Goal: Complete application form: Complete application form

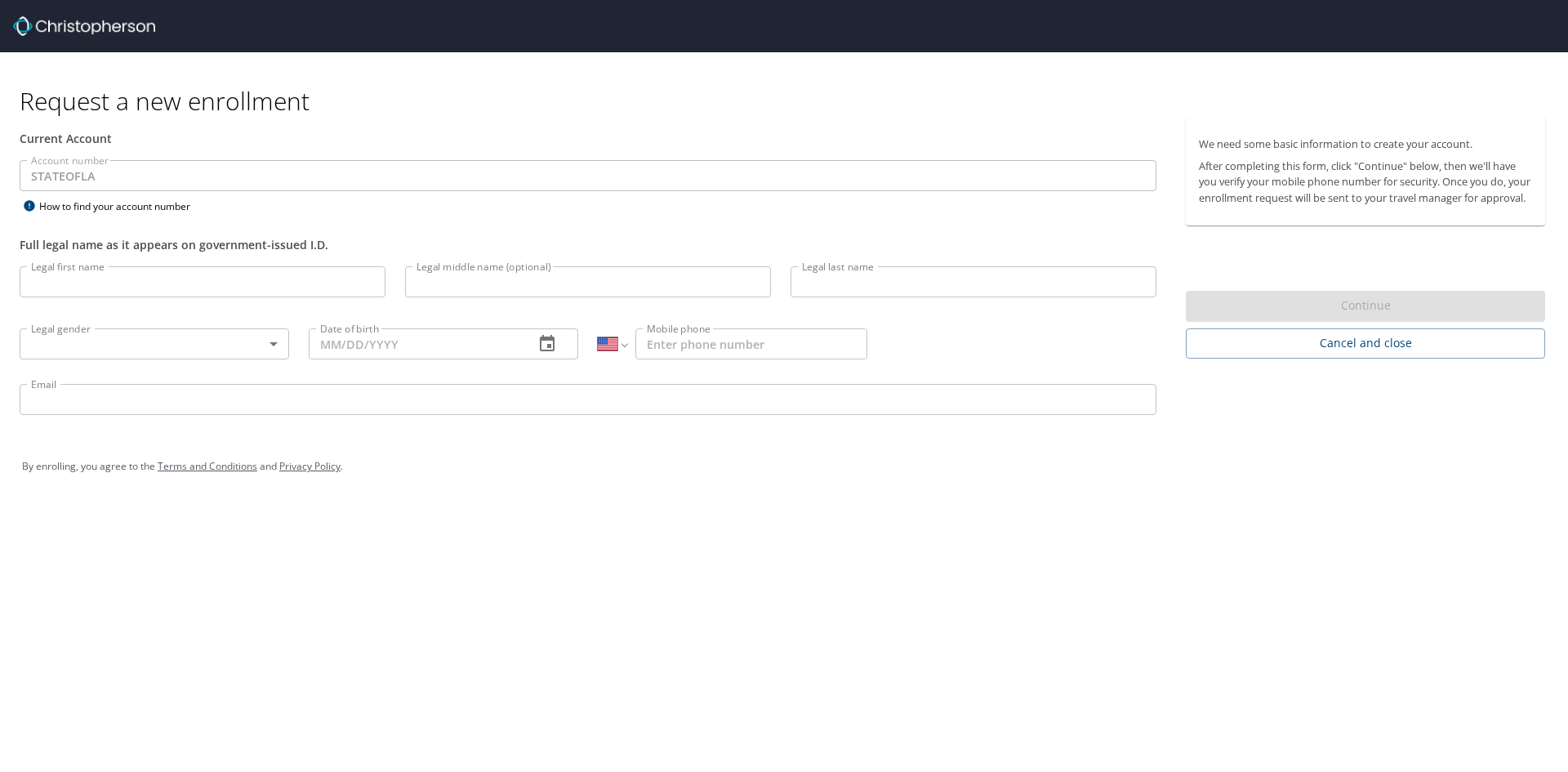
select select "US"
click at [142, 285] on input "Legal first name" at bounding box center [203, 282] width 365 height 31
click at [195, 288] on input "Milka" at bounding box center [203, 282] width 365 height 31
type input "Milka"
click at [949, 279] on input "Legal last name" at bounding box center [974, 282] width 365 height 31
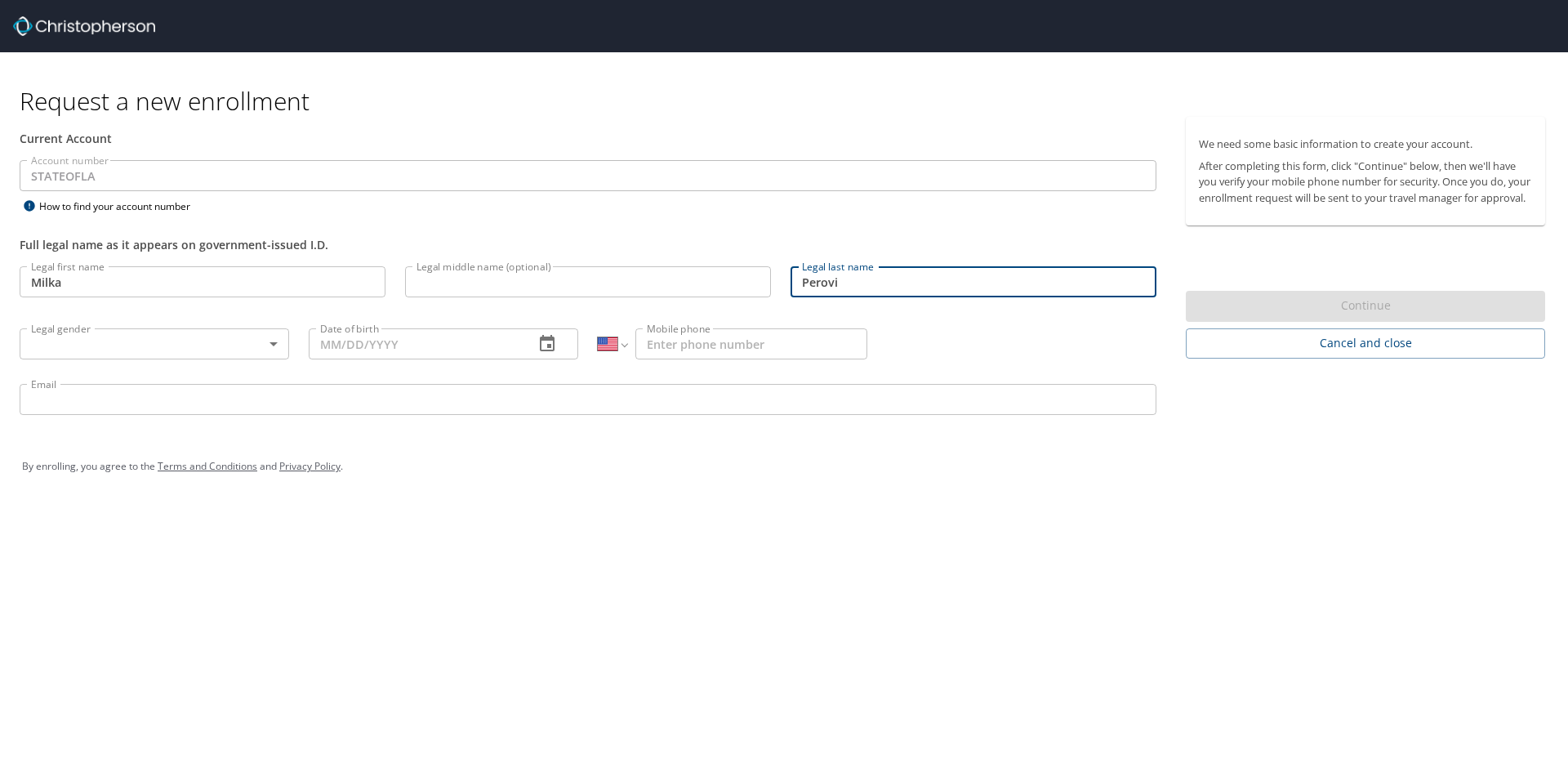
type input "Perovic"
click at [698, 348] on input "Mobile phone" at bounding box center [751, 344] width 232 height 31
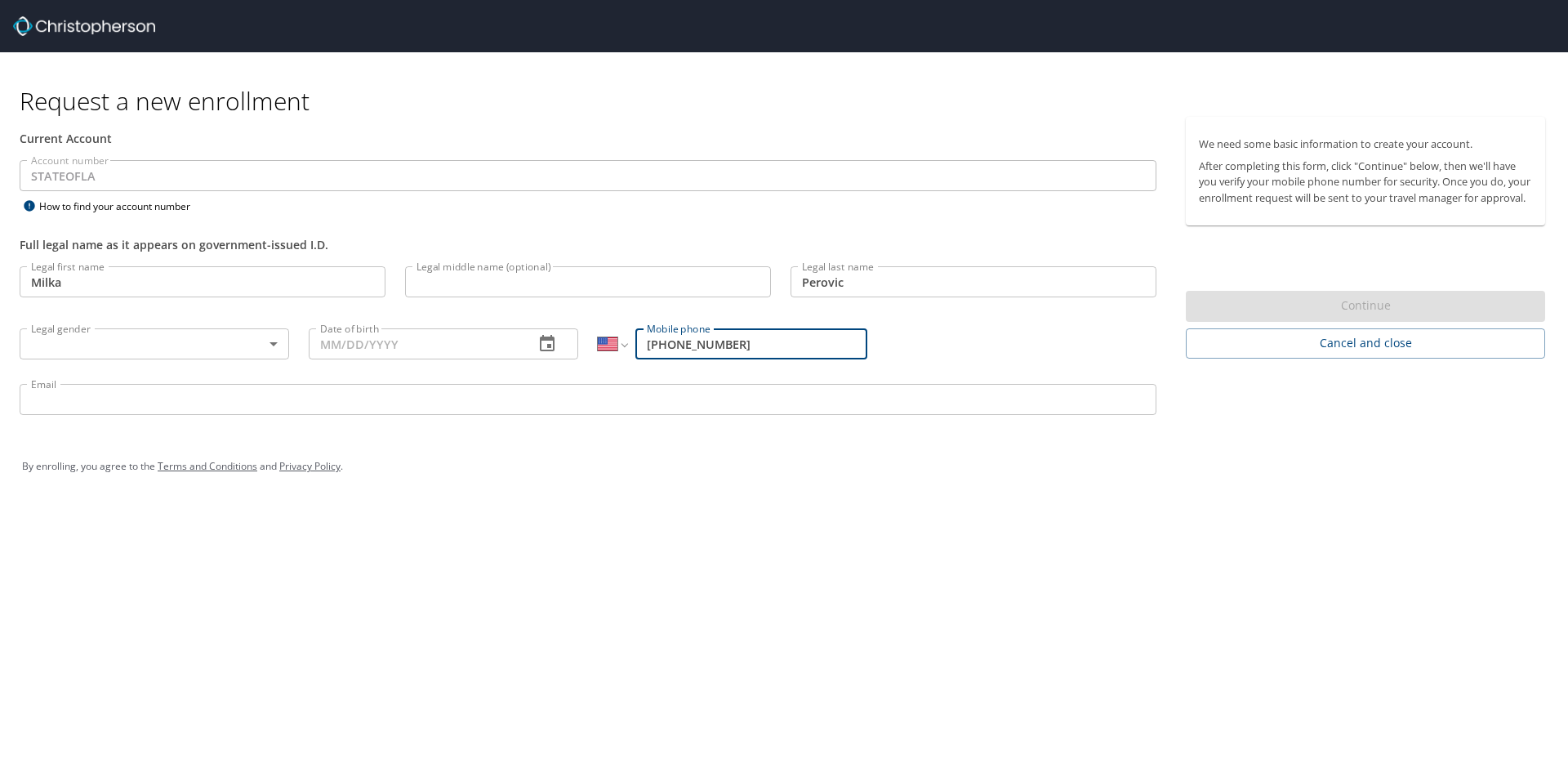
type input "(318) 344-8697"
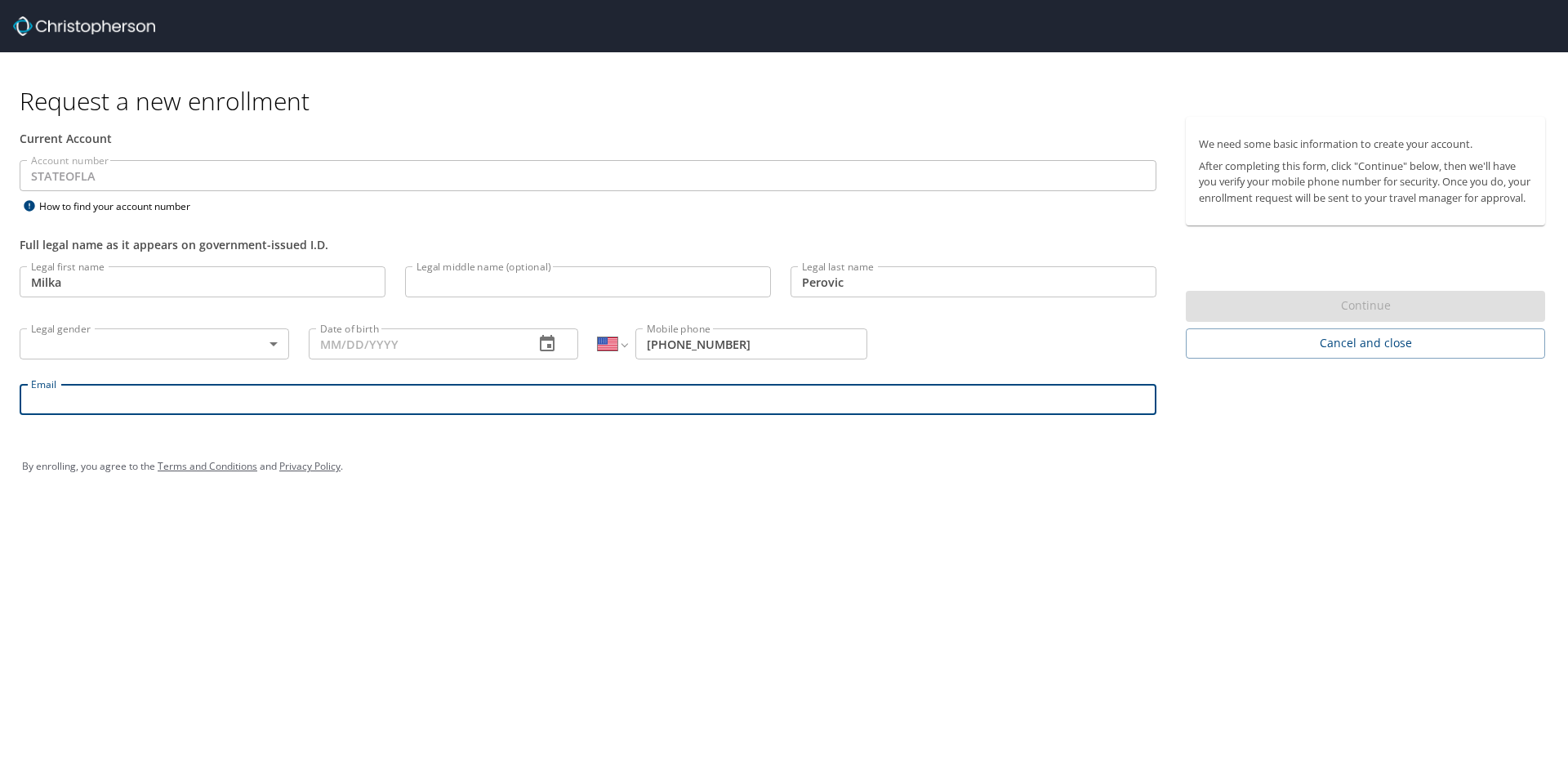
drag, startPoint x: 478, startPoint y: 418, endPoint x: 532, endPoint y: 405, distance: 55.5
drag, startPoint x: 532, startPoint y: 405, endPoint x: 446, endPoint y: 343, distance: 106.0
click at [446, 343] on input "Date of birth" at bounding box center [415, 344] width 212 height 31
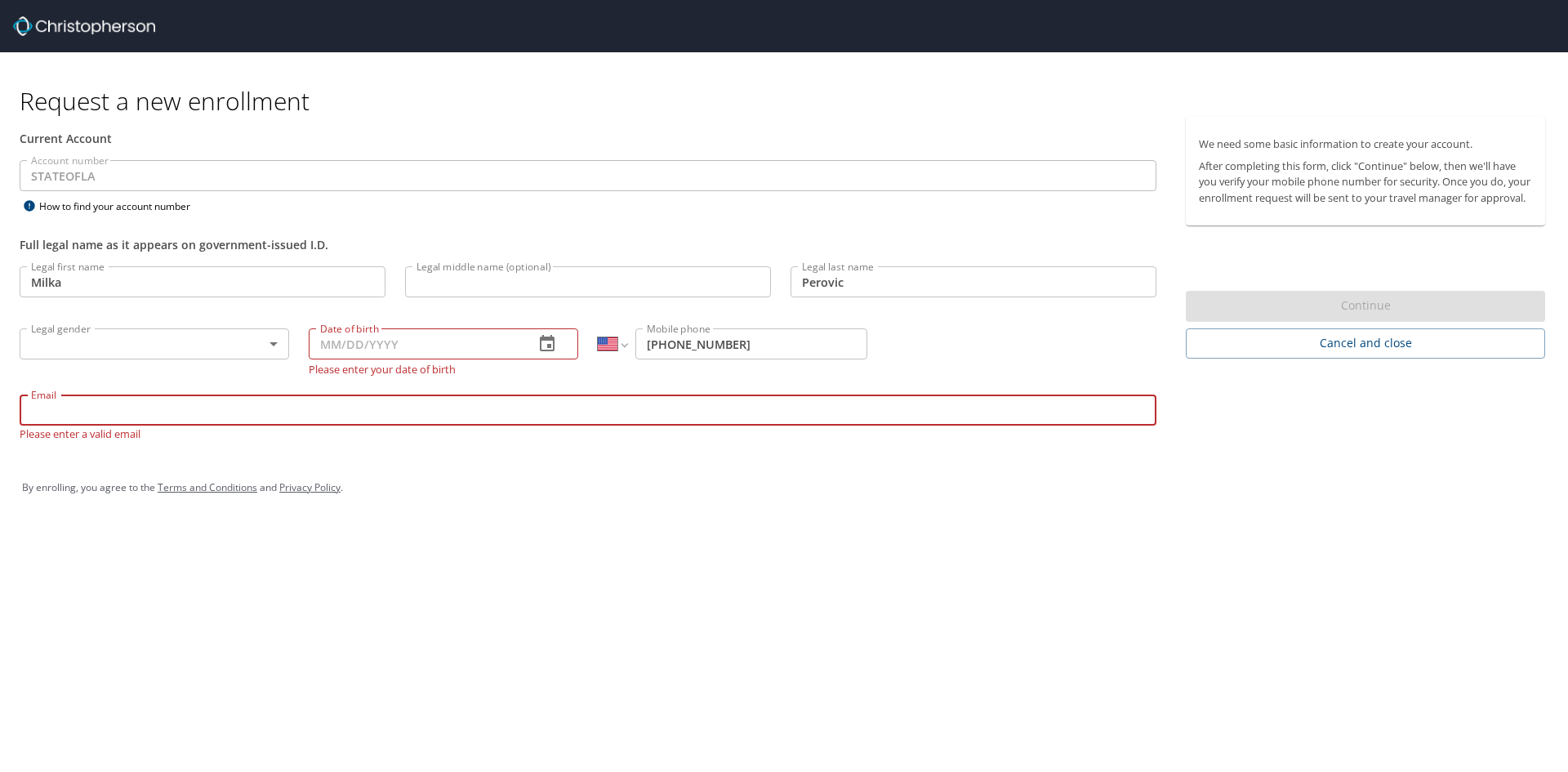
click at [182, 412] on input "Email" at bounding box center [588, 410] width 1136 height 31
type input "milka.perovic@lsuhs.edu"
click at [178, 459] on div "By enrolling, you agree to the Terms and Conditions and Privacy Policy ." at bounding box center [783, 487] width 1548 height 73
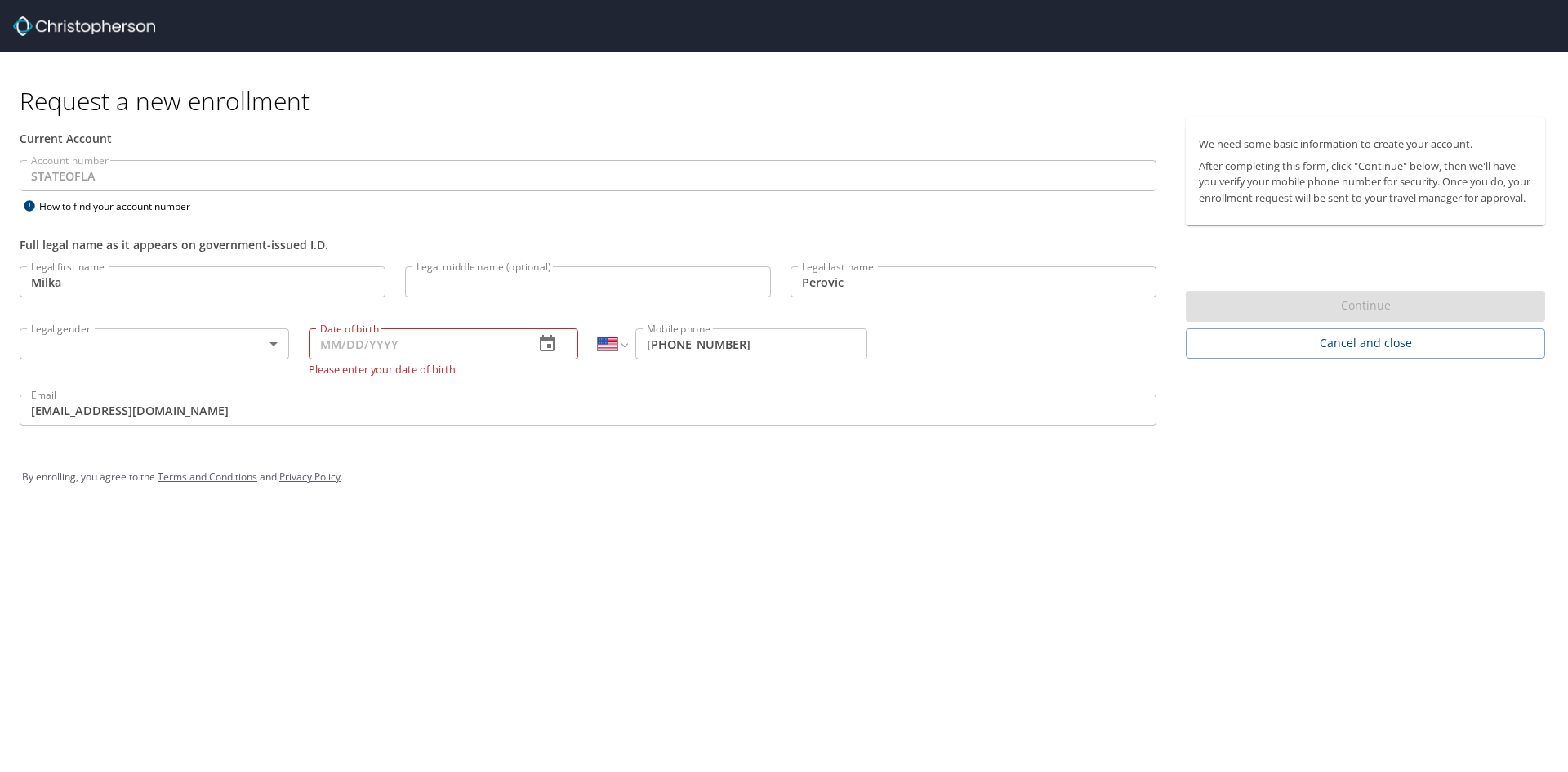
click at [471, 339] on input "Date of birth" at bounding box center [415, 344] width 212 height 31
click at [553, 351] on icon "button" at bounding box center [546, 343] width 15 height 17
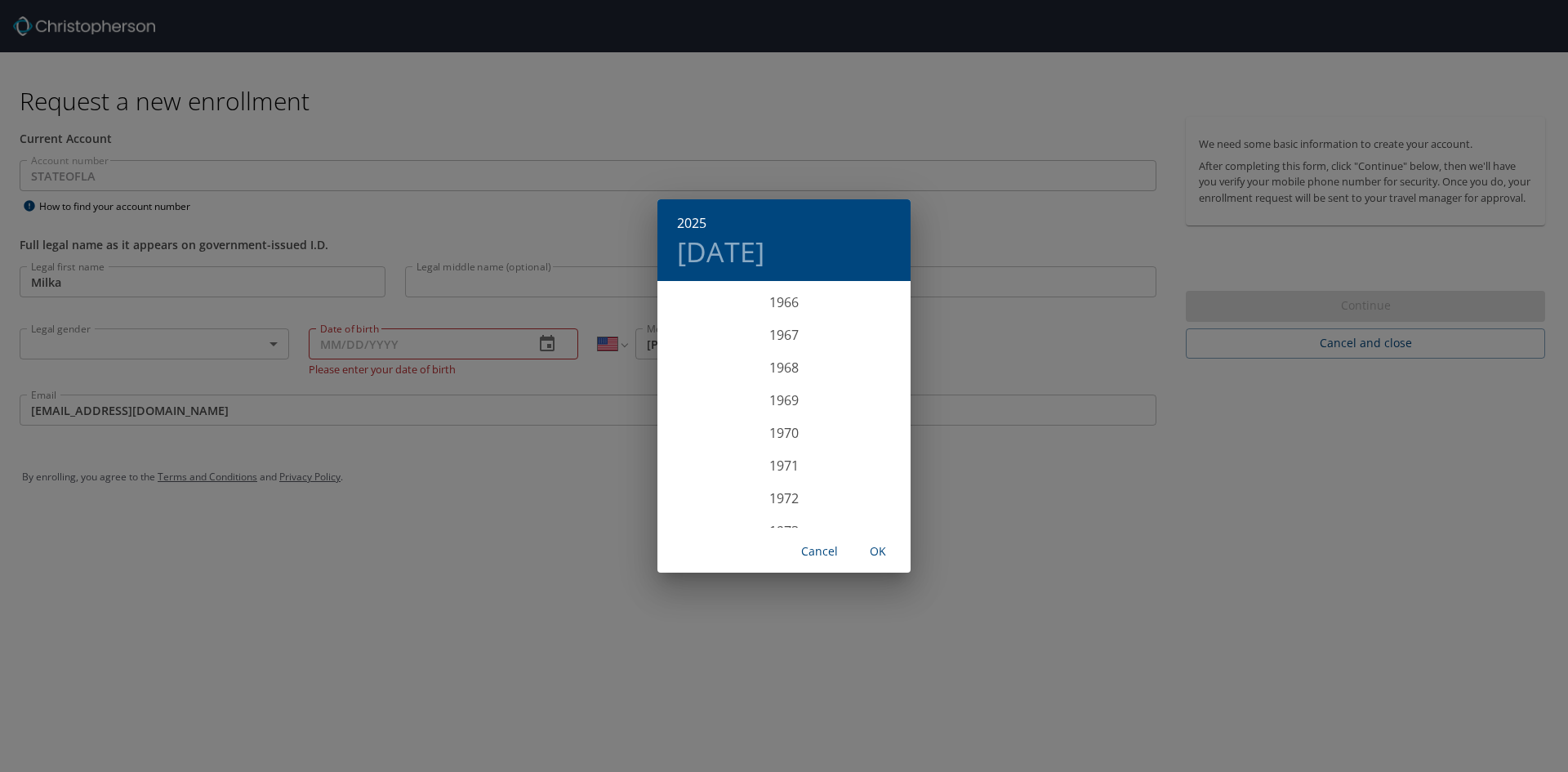
scroll to position [2222, 0]
click at [785, 461] on div "1972" at bounding box center [784, 462] width 253 height 33
click at [687, 314] on div "Jan" at bounding box center [700, 313] width 84 height 61
click at [790, 400] on span "5" at bounding box center [784, 398] width 30 height 10
click at [880, 549] on span "OK" at bounding box center [877, 551] width 39 height 20
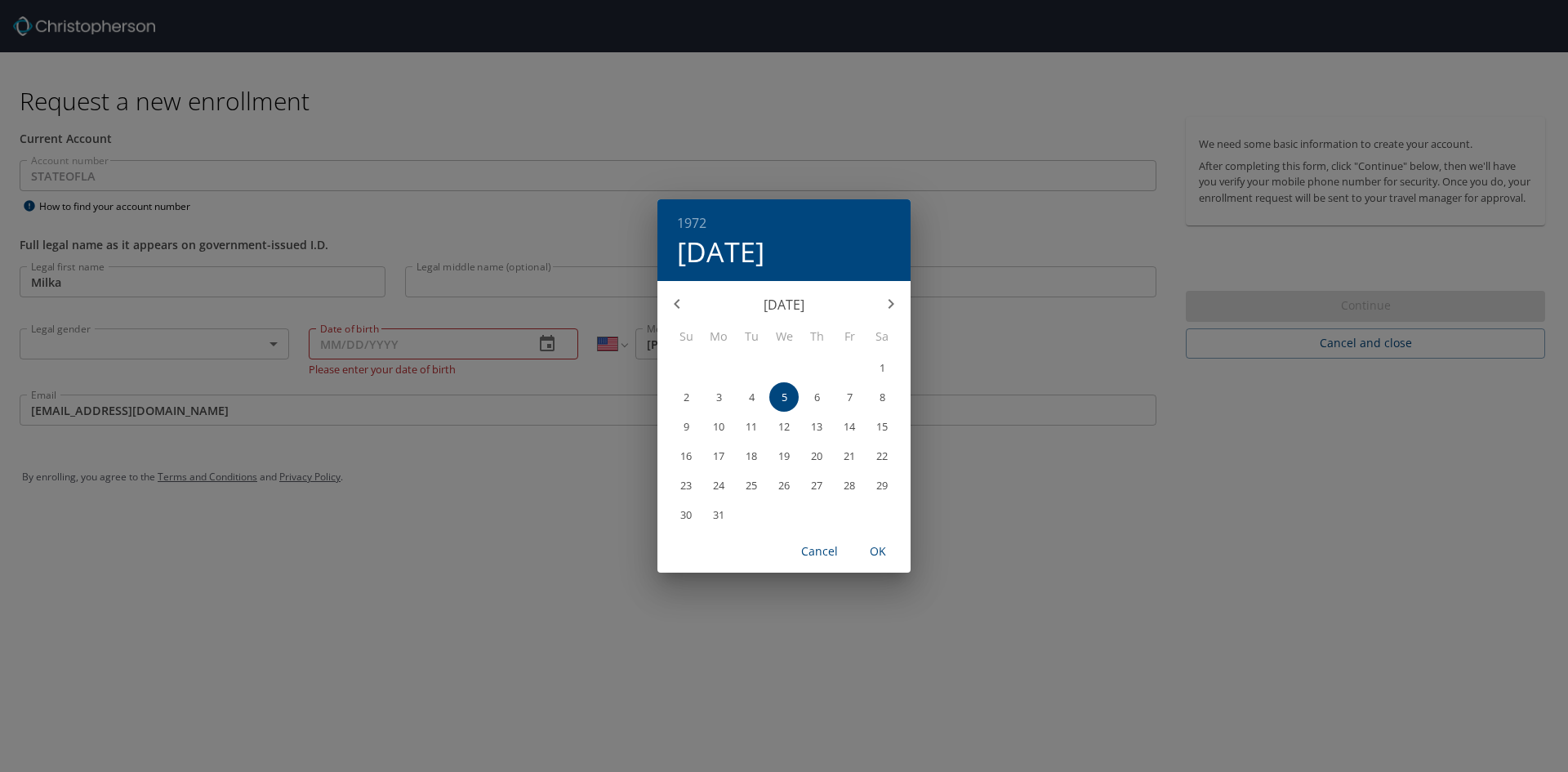
type input "01/05/1972"
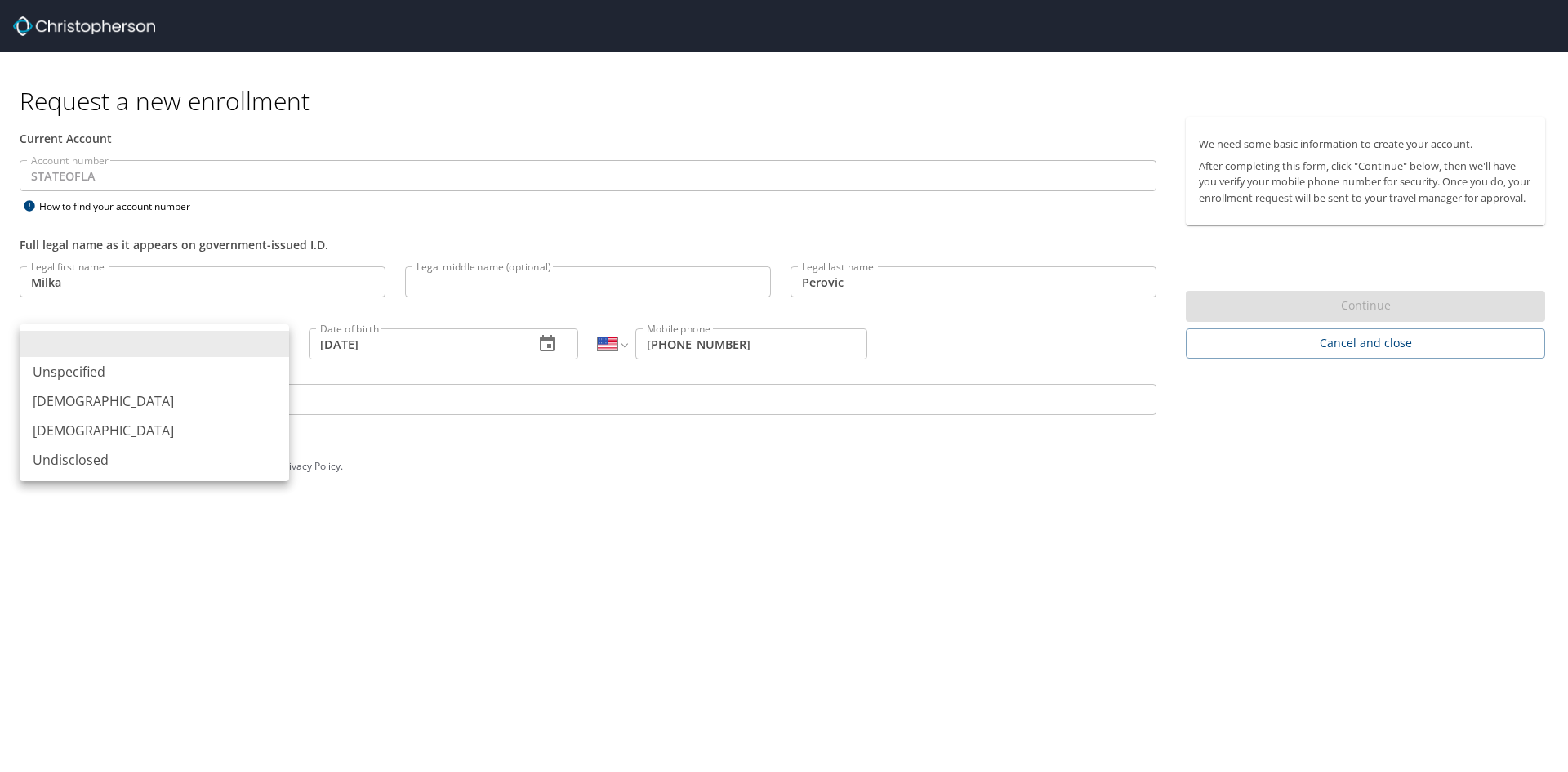
click at [127, 352] on body "Request a new enrollment Current Account Account number STATEOFLA Account numbe…" at bounding box center [784, 386] width 1568 height 772
click at [95, 420] on li "Female" at bounding box center [155, 431] width 270 height 30
type input "Female"
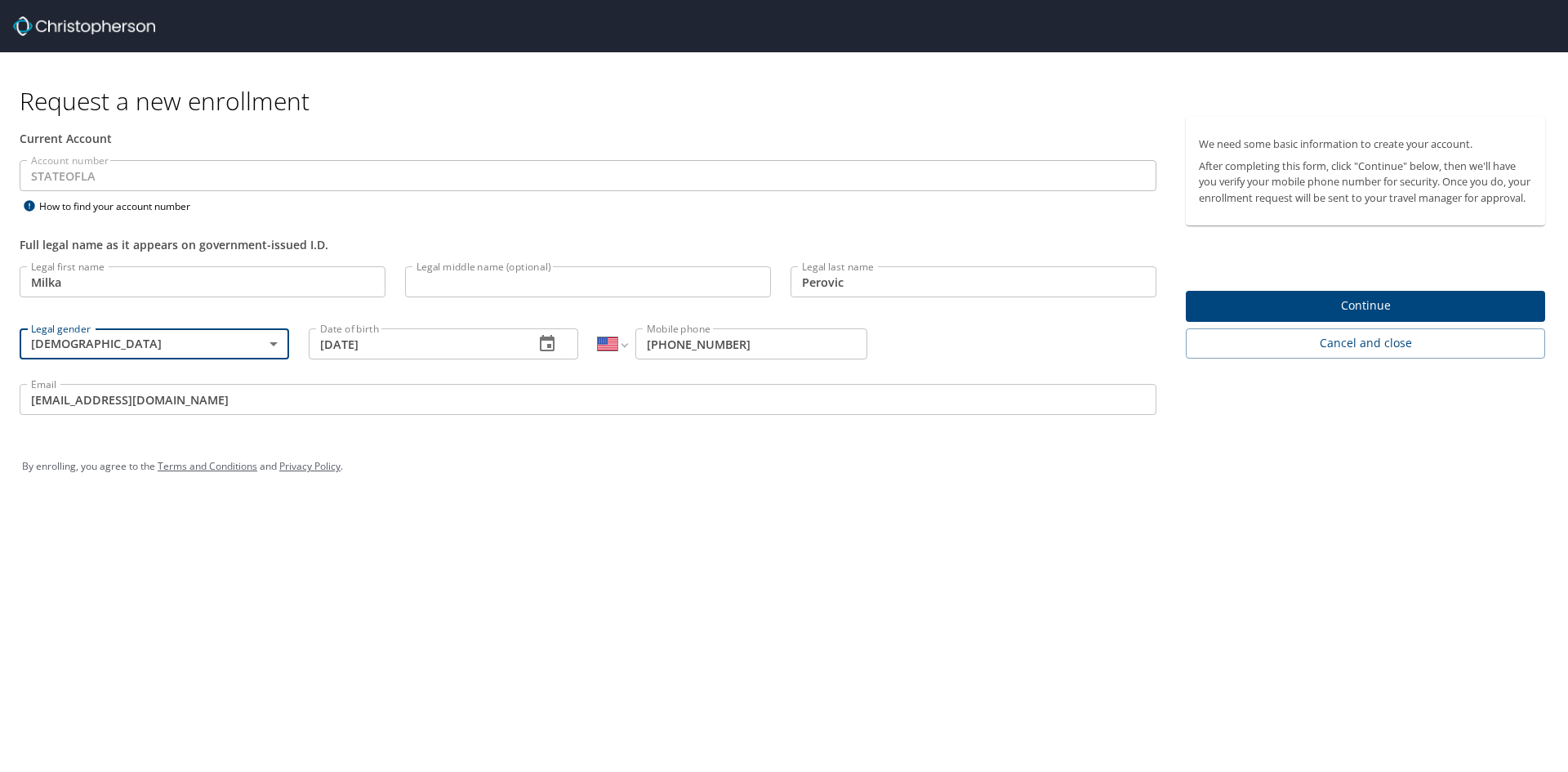
click at [1399, 316] on span "Continue" at bounding box center [1365, 305] width 333 height 20
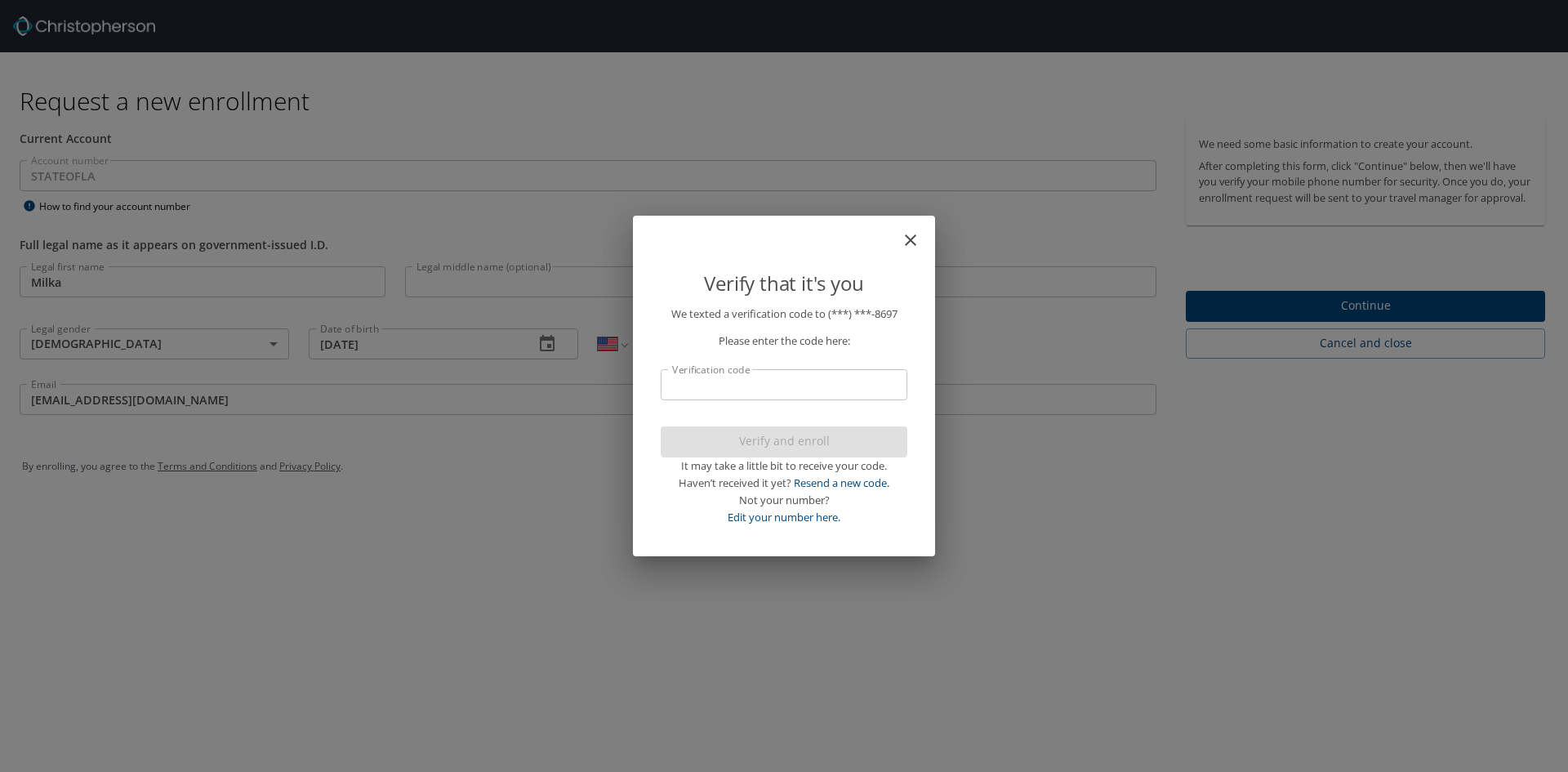
click at [757, 379] on input "Verification code" at bounding box center [783, 385] width 246 height 31
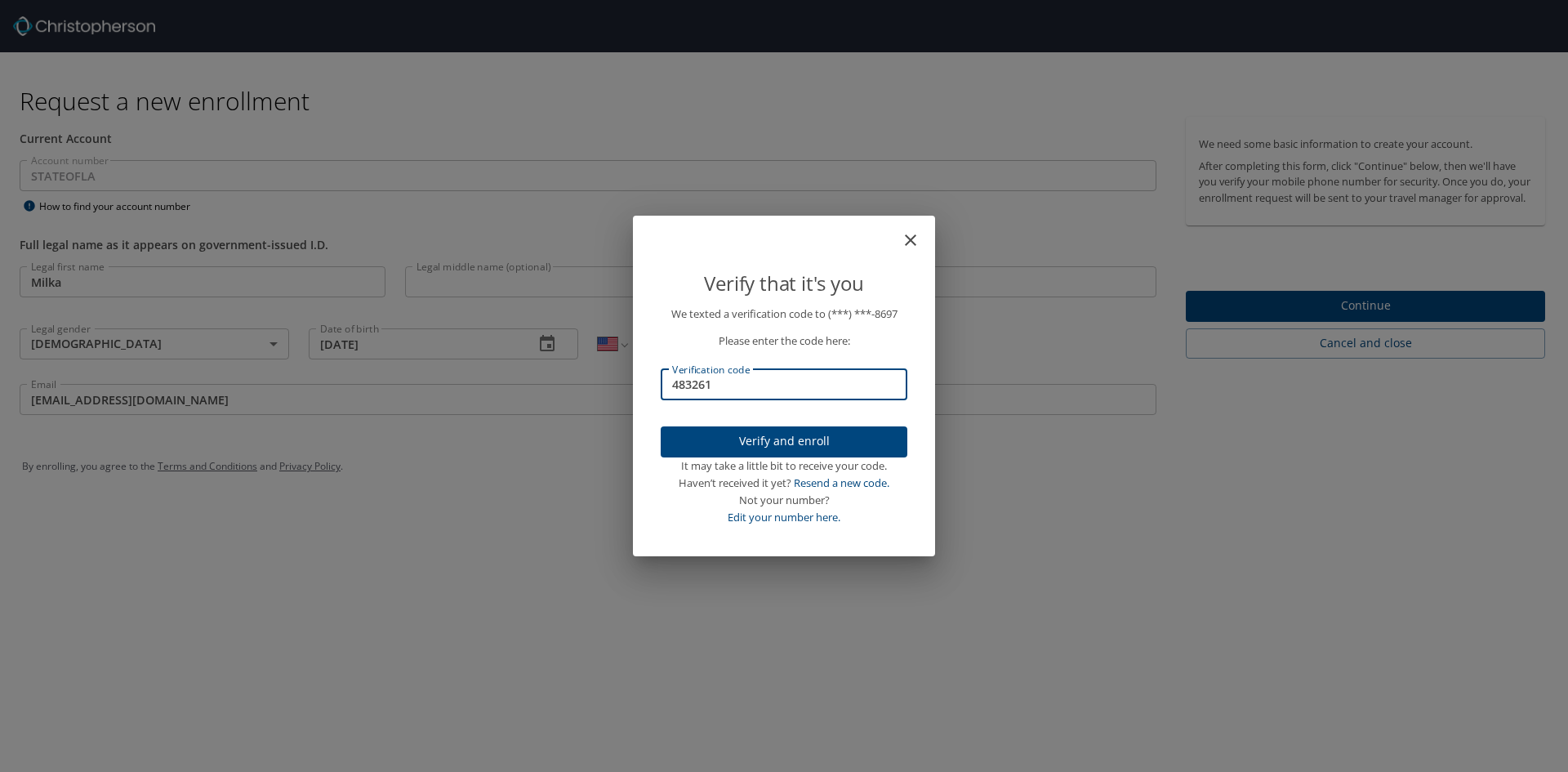
type input "483261"
click at [1411, 328] on div "Verify that it's you We texted a verification code to (***) ***- 8697 Please en…" at bounding box center [784, 386] width 1568 height 772
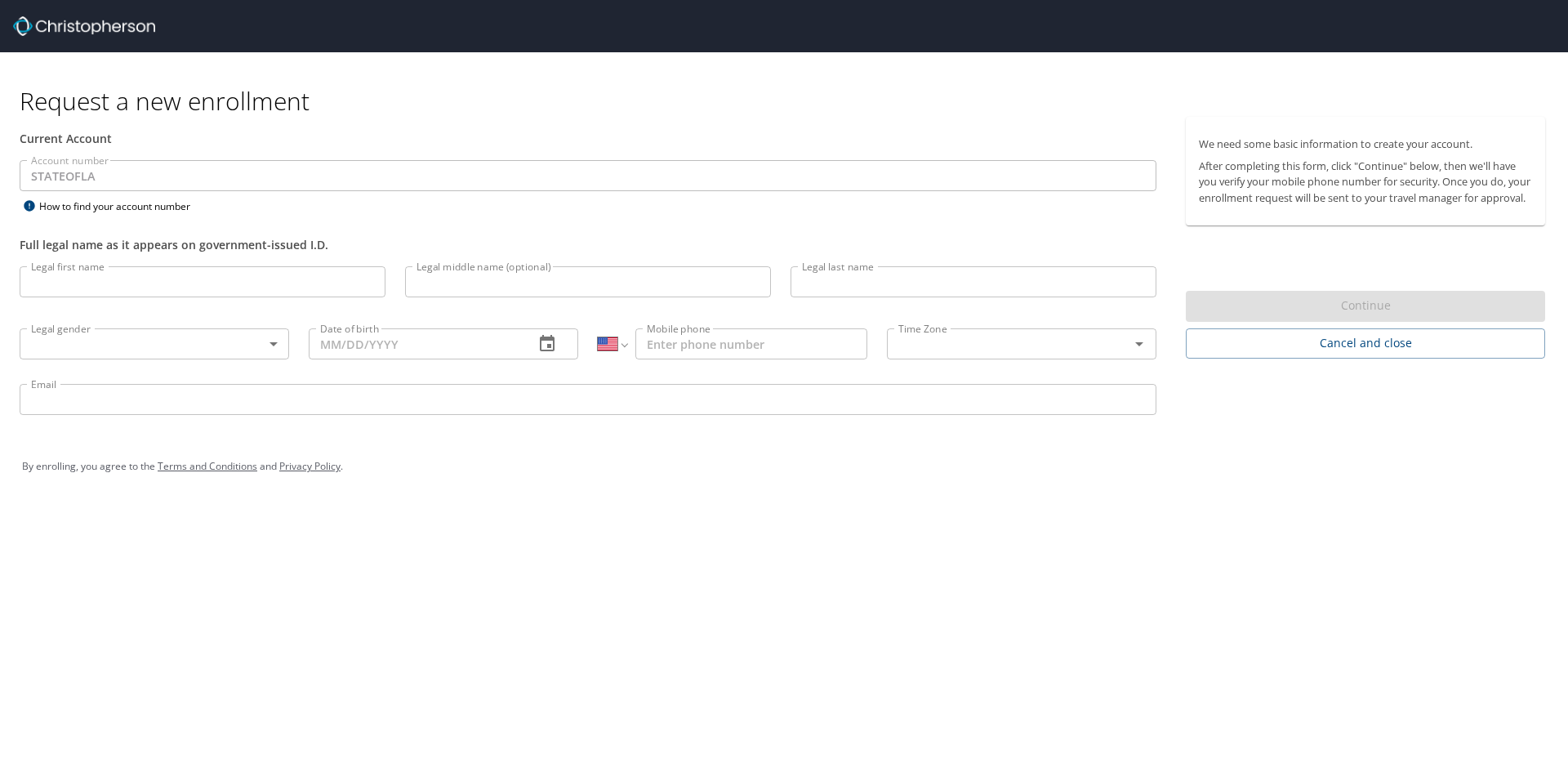
select select "US"
